Goal: Information Seeking & Learning: Learn about a topic

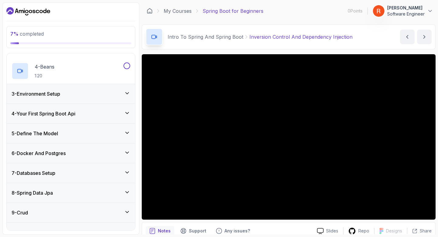
click at [83, 99] on div "3 - Environment Setup" at bounding box center [71, 93] width 128 height 19
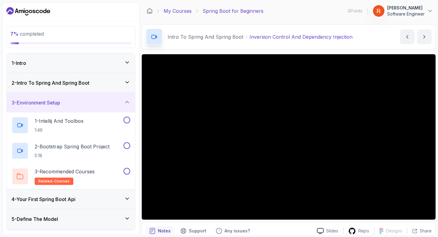
click at [182, 9] on link "My Courses" at bounding box center [178, 10] width 28 height 7
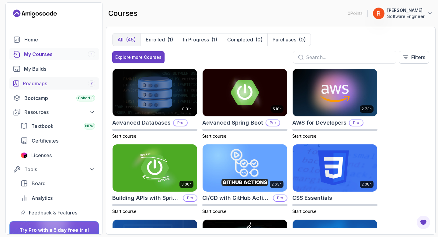
click at [43, 86] on div "Roadmaps 7" at bounding box center [59, 83] width 72 height 7
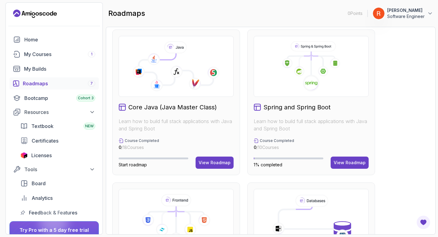
scroll to position [157, 0]
click at [351, 159] on div "View Roadmap" at bounding box center [350, 162] width 32 height 6
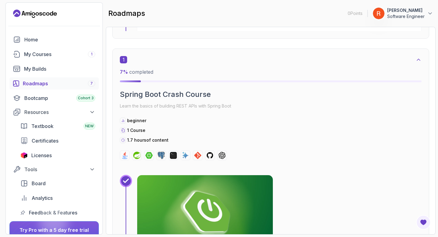
scroll to position [153, 0]
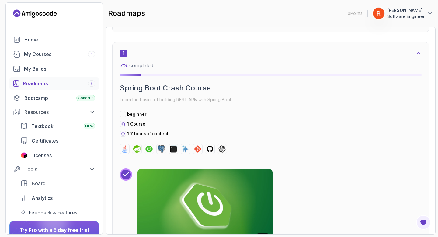
click at [200, 183] on img at bounding box center [205, 206] width 142 height 79
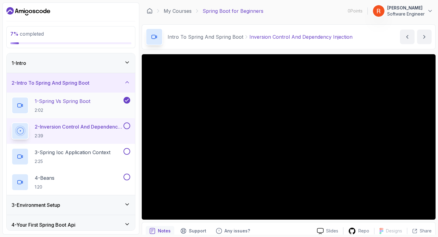
click at [73, 99] on p "1 - Spring Vs Spring Boot" at bounding box center [63, 100] width 56 height 7
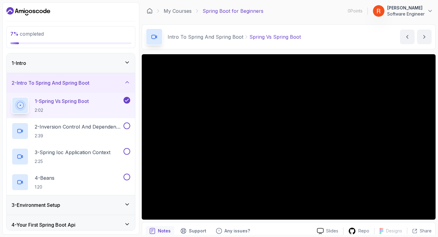
click at [68, 57] on div "1 - Intro" at bounding box center [71, 62] width 128 height 19
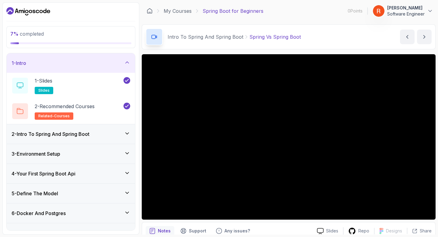
click at [86, 139] on div "2 - Intro To Spring And Spring Boot" at bounding box center [71, 133] width 128 height 19
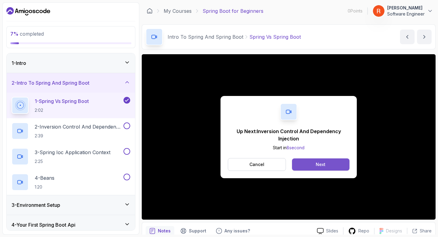
click at [305, 159] on button "Next" at bounding box center [320, 164] width 57 height 12
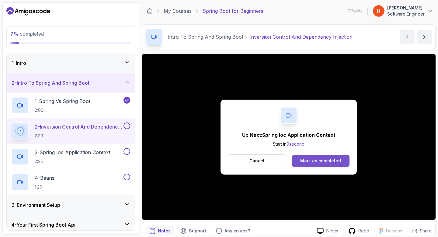
click at [315, 163] on div "Mark as completed" at bounding box center [320, 161] width 41 height 6
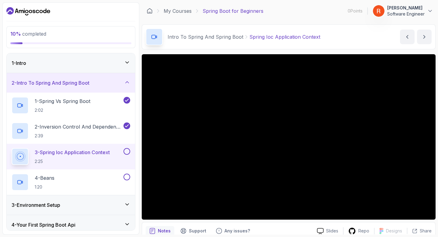
click at [425, 10] on button "[PERSON_NAME] Software Engineer" at bounding box center [402, 11] width 61 height 12
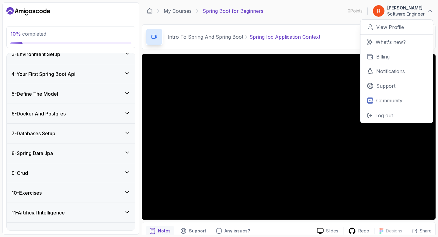
scroll to position [152, 0]
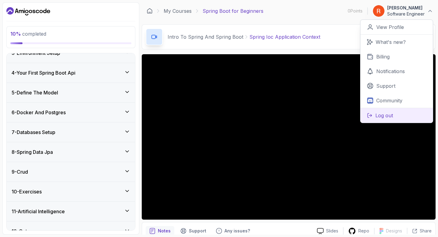
click at [377, 111] on button "Log out" at bounding box center [396, 115] width 72 height 15
